Goal: Information Seeking & Learning: Learn about a topic

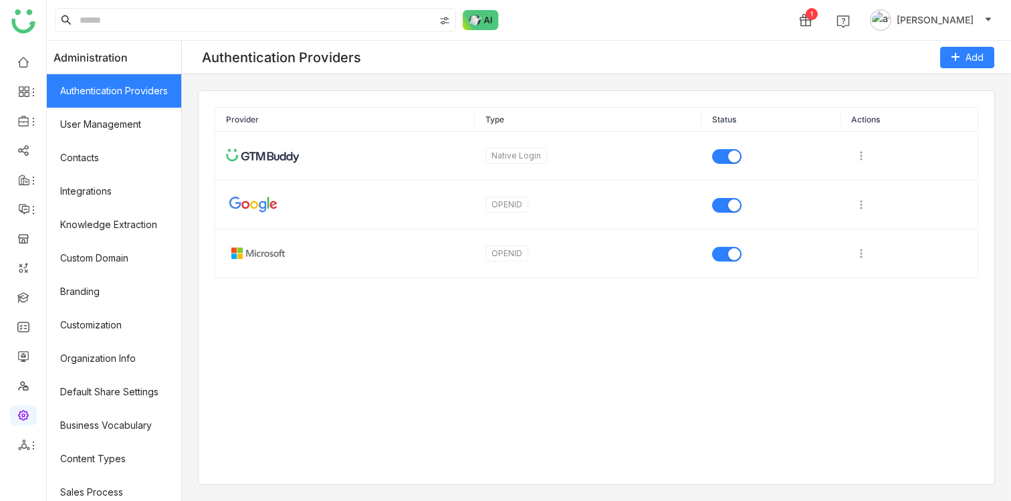
click at [941, 15] on span "[PERSON_NAME]" at bounding box center [934, 20] width 77 height 15
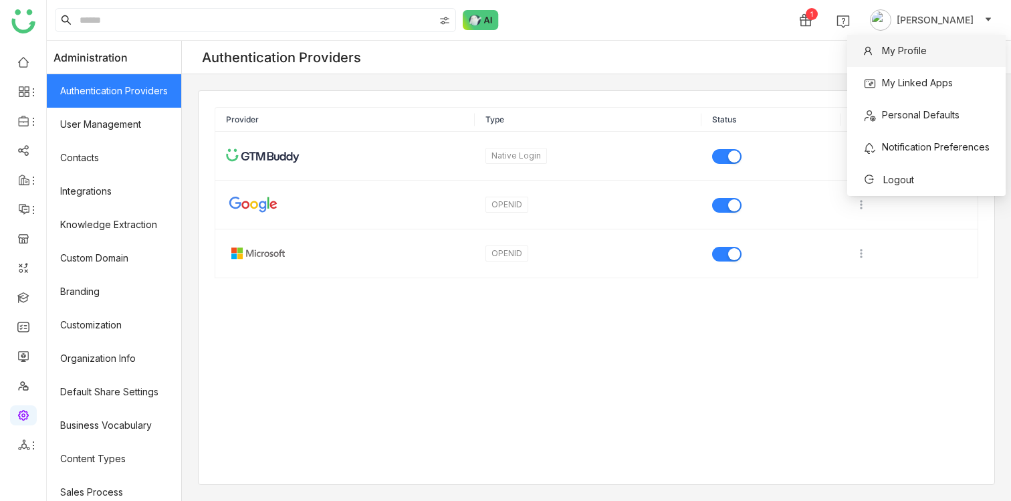
click at [922, 43] on span "My Profile" at bounding box center [894, 50] width 63 height 15
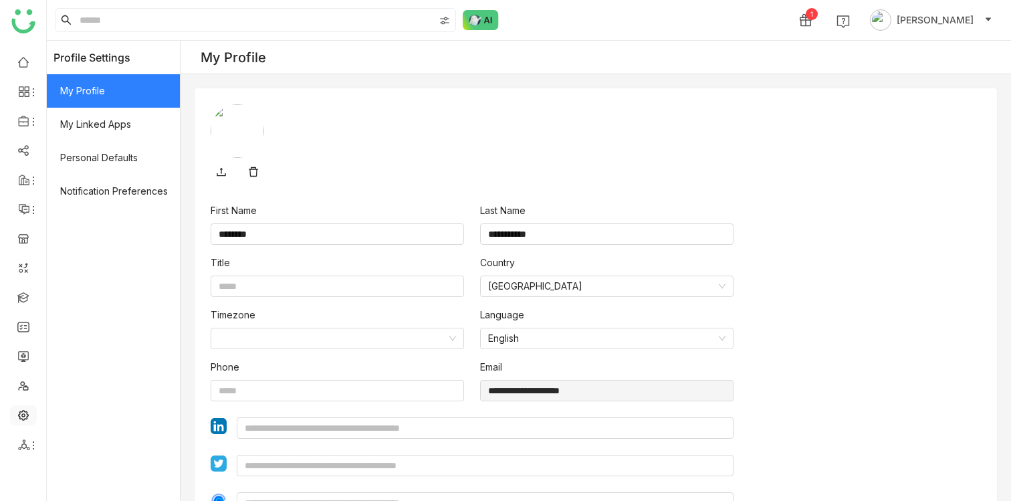
click at [17, 416] on link at bounding box center [23, 413] width 12 height 11
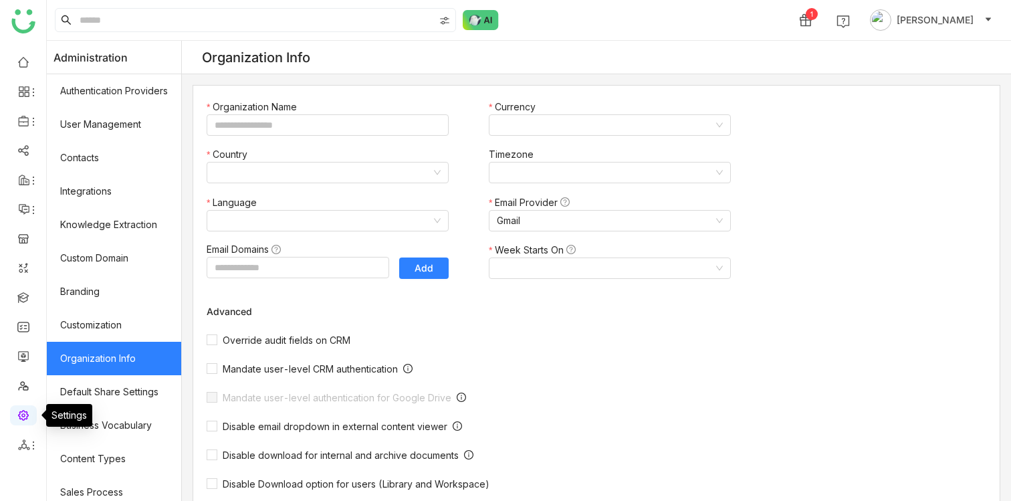
type input "*******"
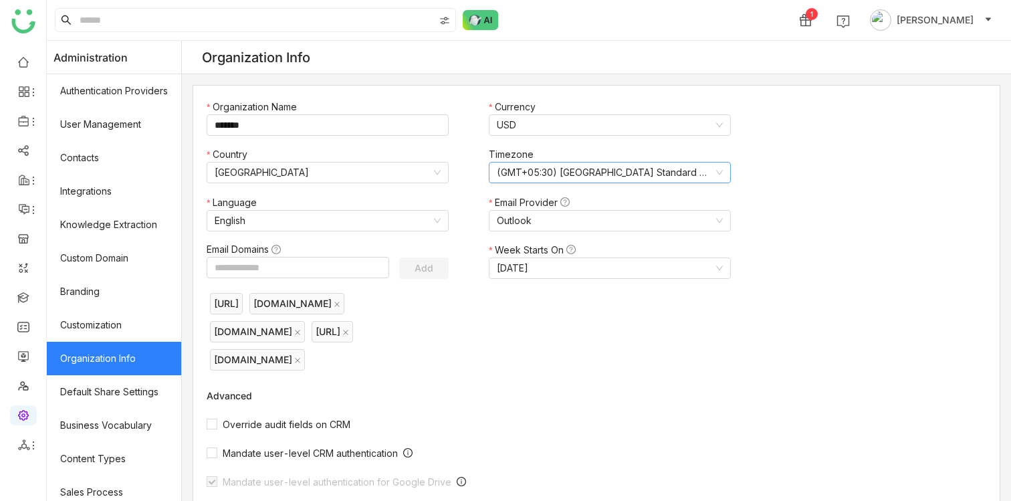
click at [598, 176] on nz-select-item "(GMT+05:30) India Standard Time (Asia/Kolkata)" at bounding box center [610, 172] width 226 height 20
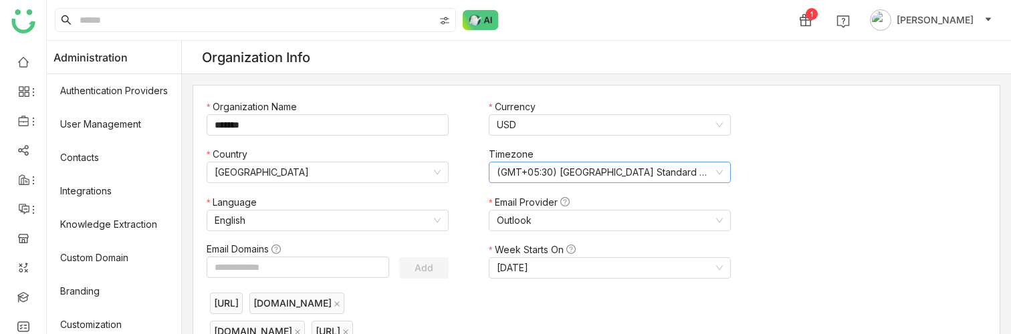
click at [539, 176] on nz-select-item "(GMT+05:30) India Standard Time (Asia/Kolkata)" at bounding box center [610, 172] width 226 height 20
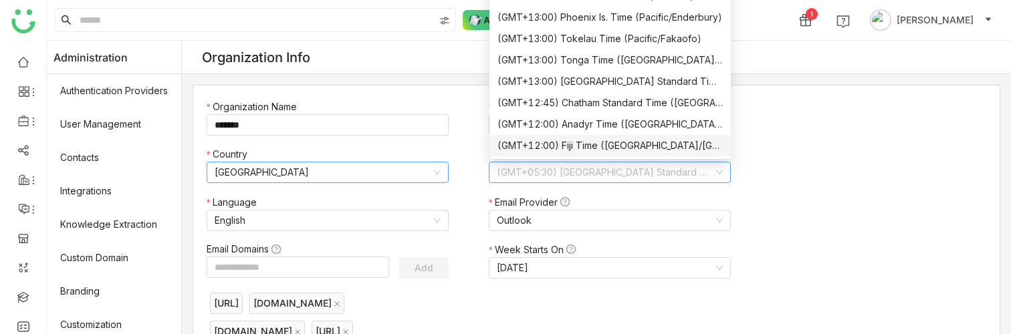
click at [349, 175] on nz-select-item "United States" at bounding box center [328, 172] width 226 height 20
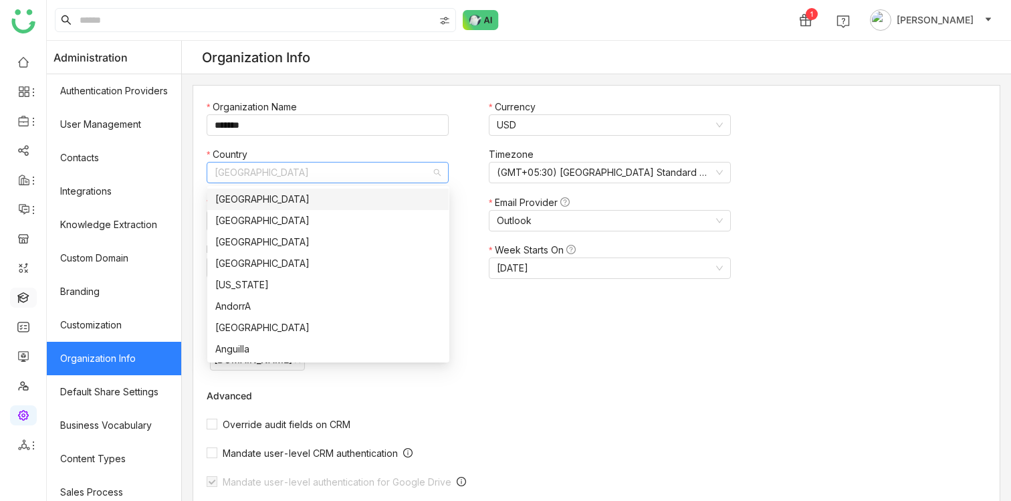
click at [18, 300] on link at bounding box center [23, 296] width 12 height 11
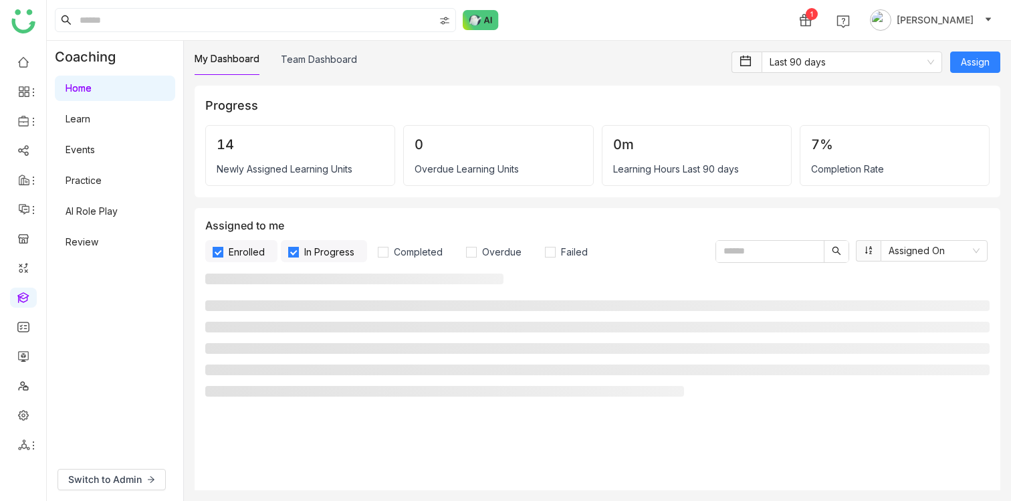
click at [115, 214] on link "AI Role Play" at bounding box center [91, 210] width 52 height 11
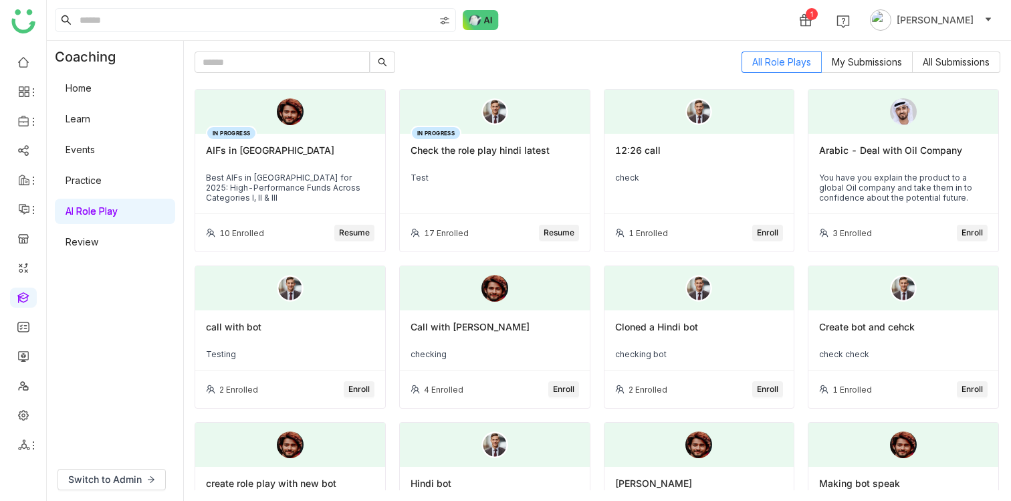
click at [286, 188] on div "Best AIFs in India for 2025: High-Performance Funds Across Categories I, II & I…" at bounding box center [290, 187] width 168 height 30
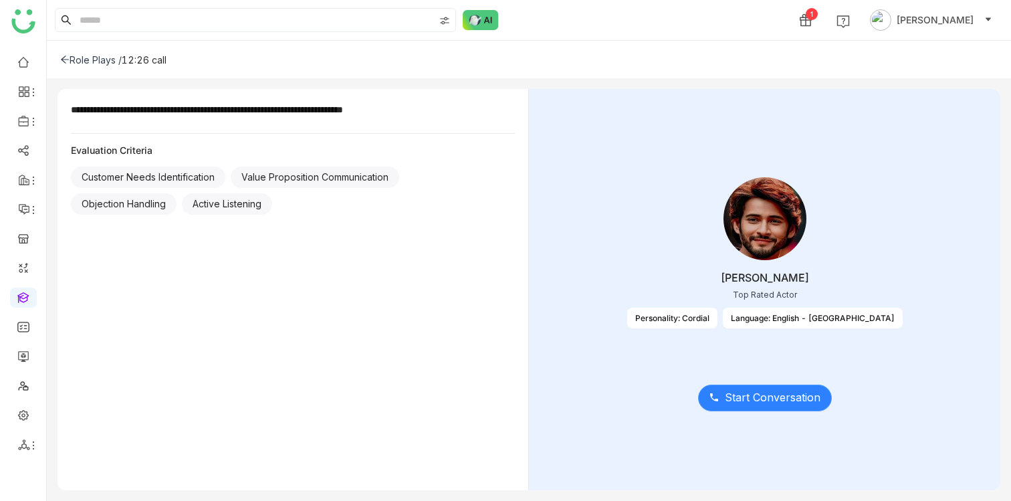
click at [758, 404] on span "Start Conversation" at bounding box center [773, 397] width 96 height 17
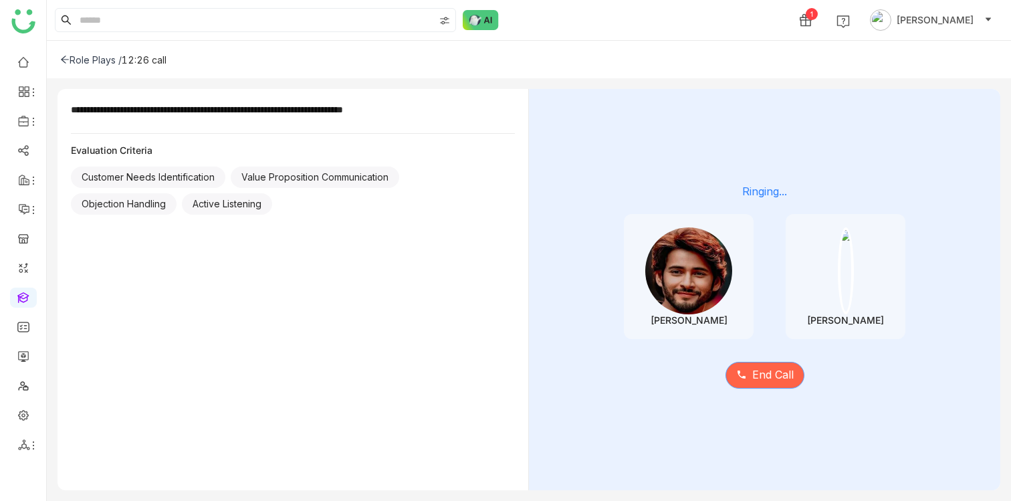
click at [762, 382] on span "End Call" at bounding box center [772, 374] width 41 height 17
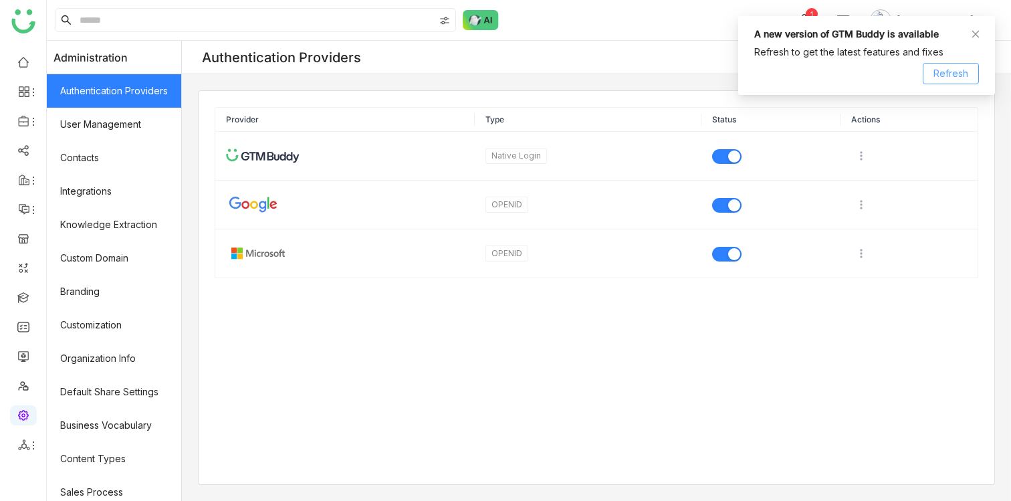
click at [958, 78] on span "Refresh" at bounding box center [950, 73] width 35 height 15
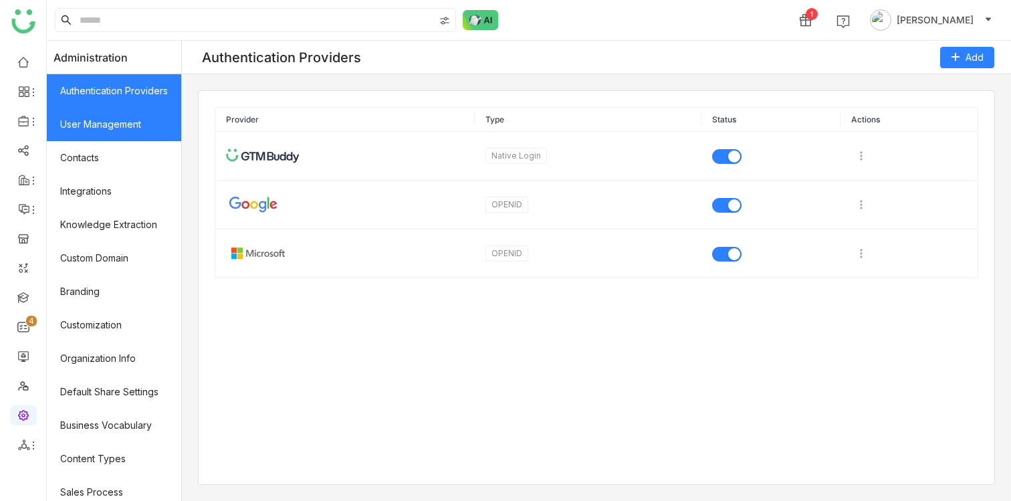
click at [98, 108] on link "User Management" at bounding box center [114, 124] width 134 height 33
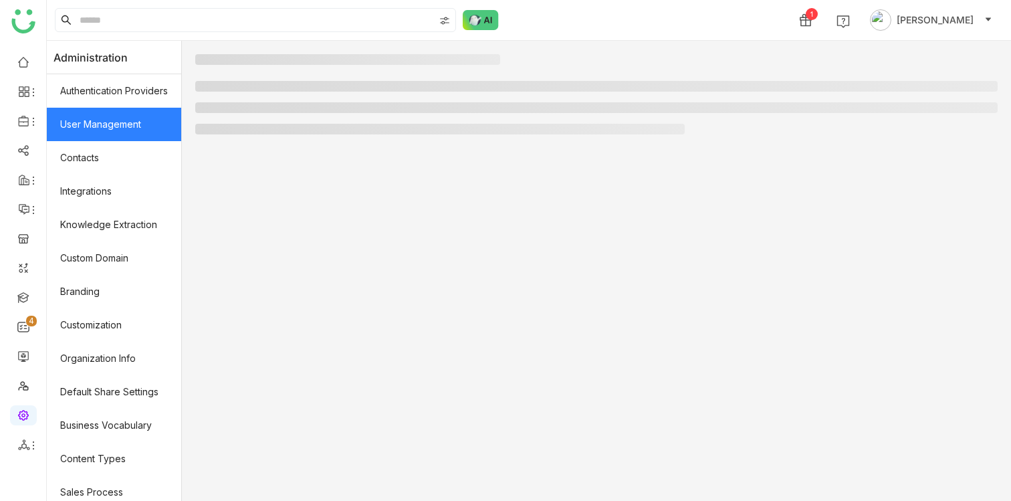
click at [100, 122] on link "User Management" at bounding box center [114, 124] width 134 height 33
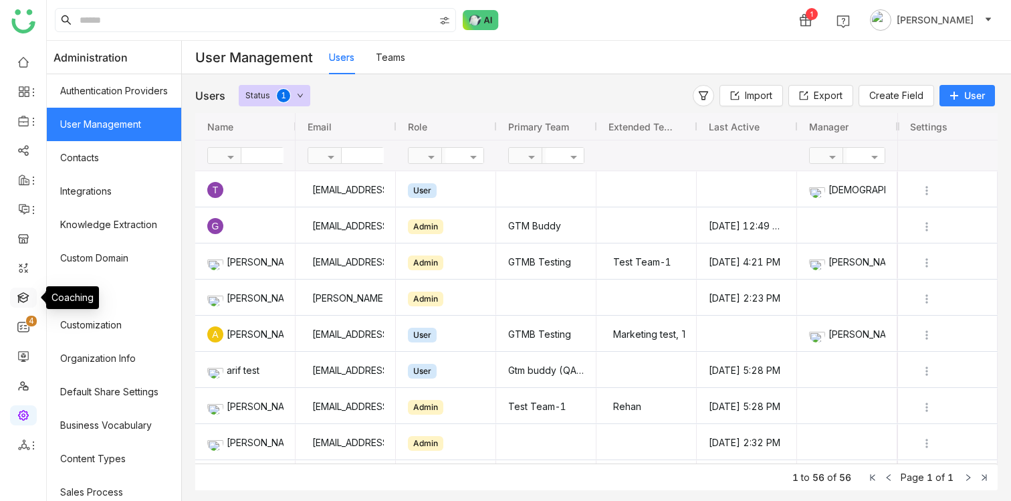
click at [19, 291] on link at bounding box center [23, 296] width 12 height 11
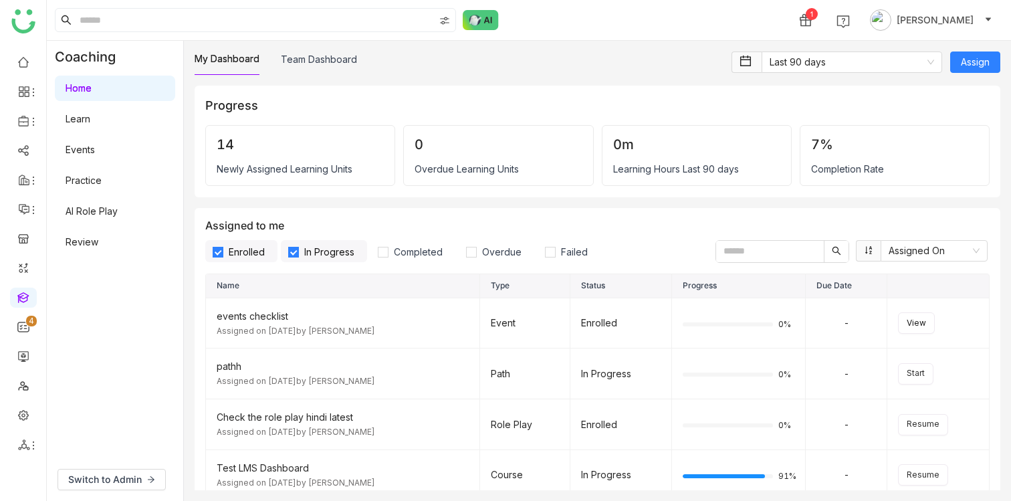
click at [90, 119] on link "Learn" at bounding box center [77, 118] width 25 height 11
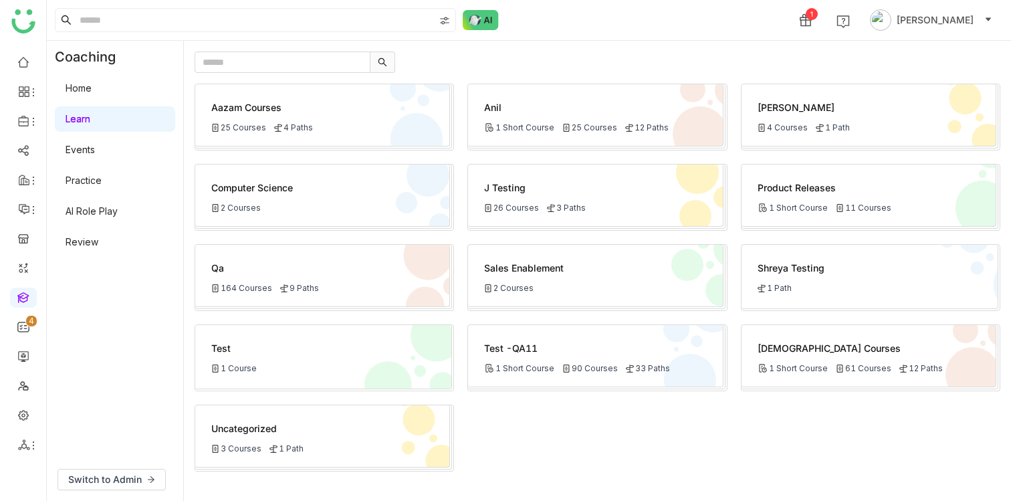
click at [118, 210] on link "AI Role Play" at bounding box center [91, 210] width 52 height 11
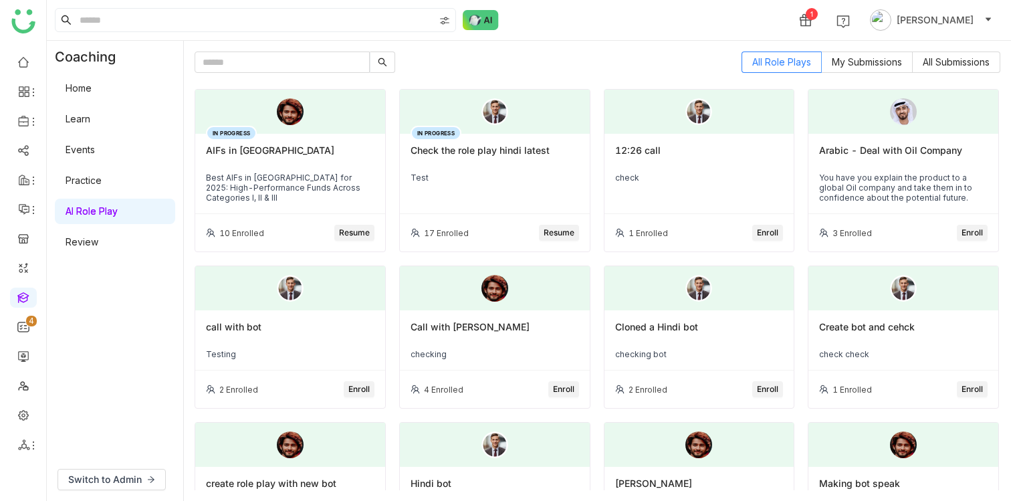
click at [307, 161] on div "AIFs in India" at bounding box center [290, 155] width 168 height 23
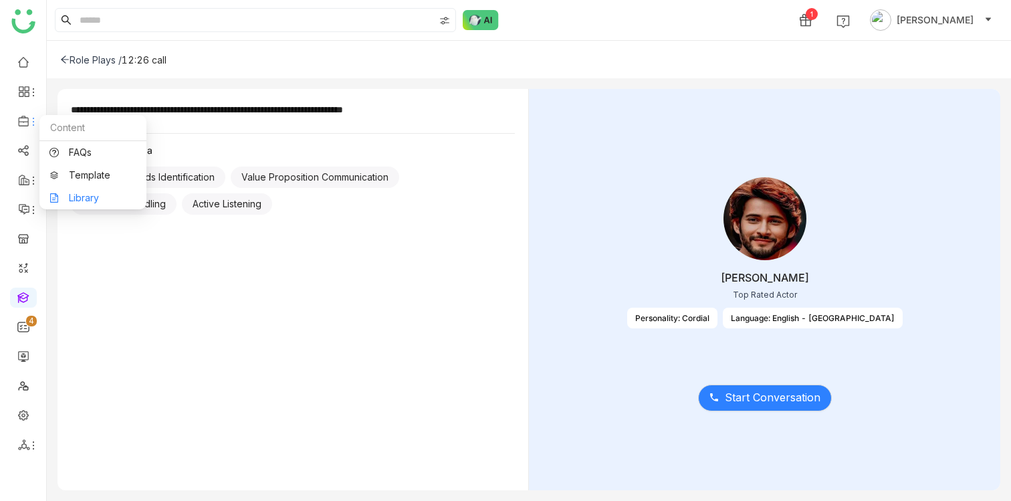
click at [90, 195] on link "Library" at bounding box center [92, 197] width 87 height 9
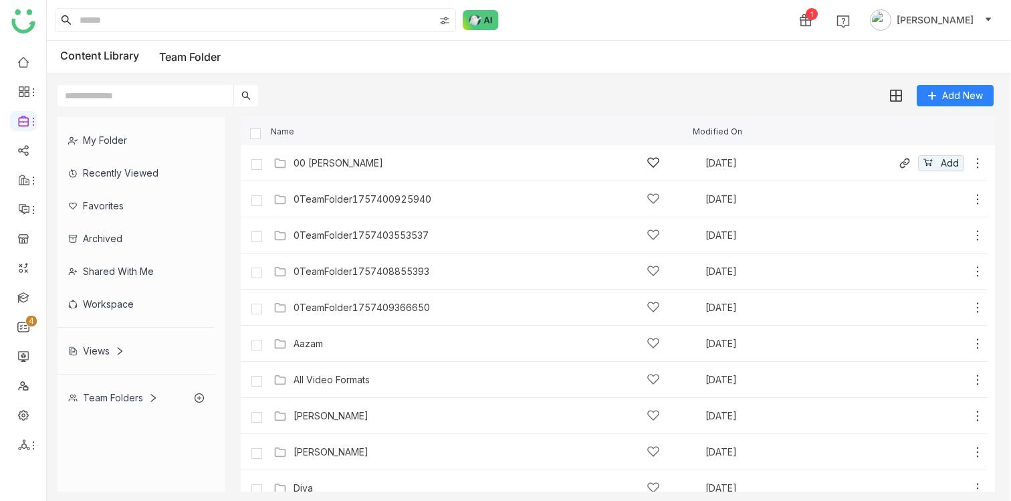
click at [360, 158] on div "00 Arif Folder" at bounding box center [476, 163] width 366 height 14
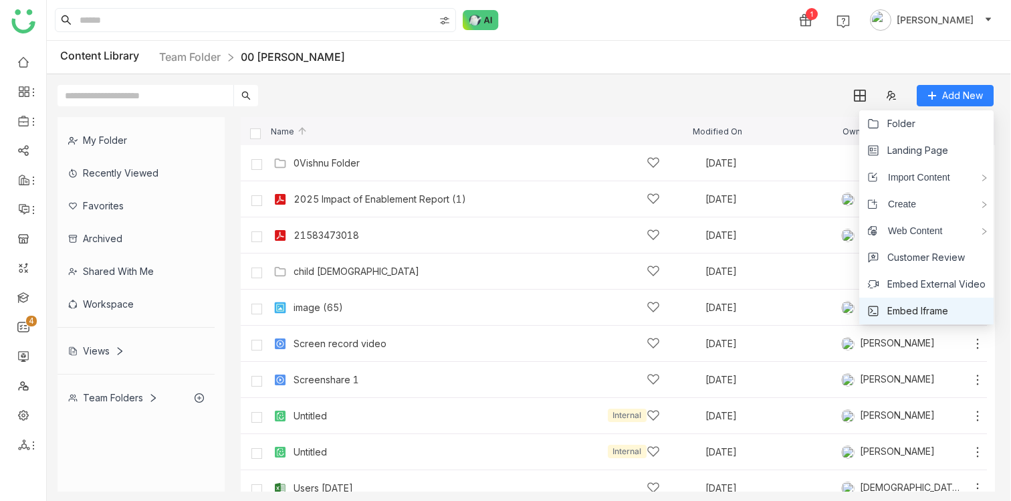
click at [908, 307] on span "Embed Iframe" at bounding box center [917, 310] width 61 height 15
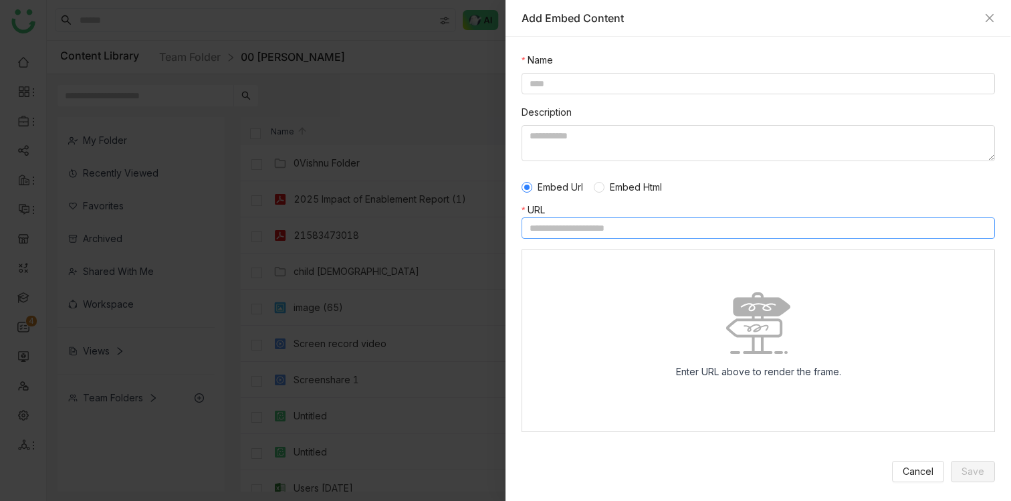
click at [561, 230] on input at bounding box center [757, 227] width 473 height 21
paste input "**********"
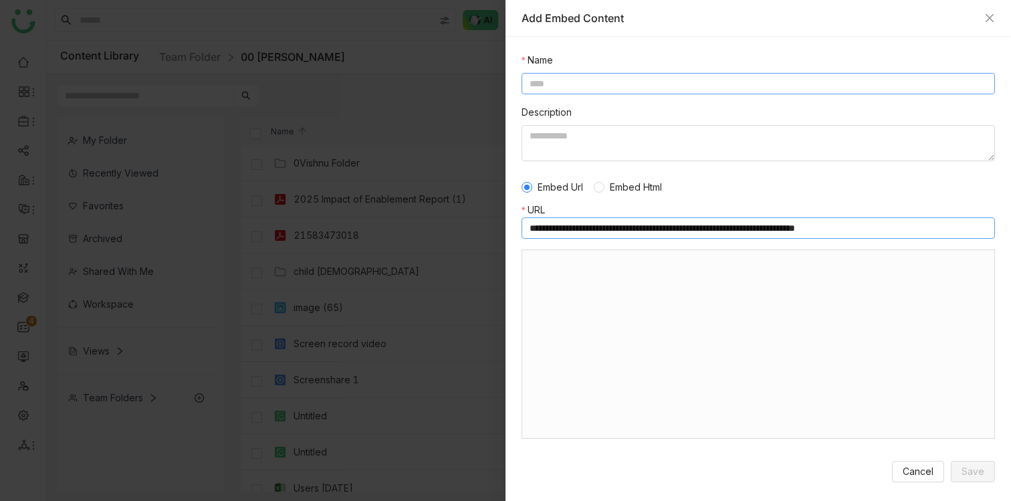
type input "**********"
click at [553, 84] on input at bounding box center [757, 83] width 473 height 21
click at [361, 108] on div at bounding box center [505, 250] width 1011 height 501
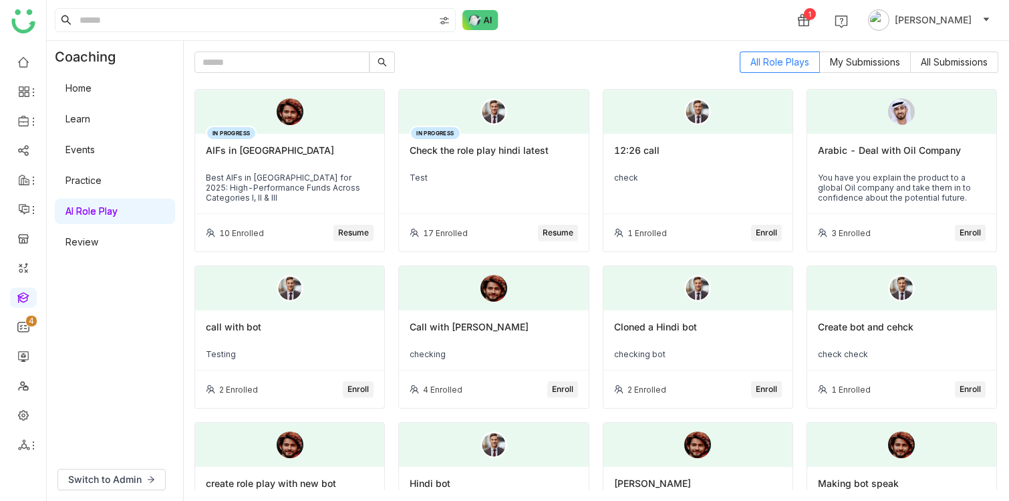
click at [267, 144] on div "AIFs in [GEOGRAPHIC_DATA]" at bounding box center [290, 155] width 168 height 23
